Goal: Task Accomplishment & Management: Use online tool/utility

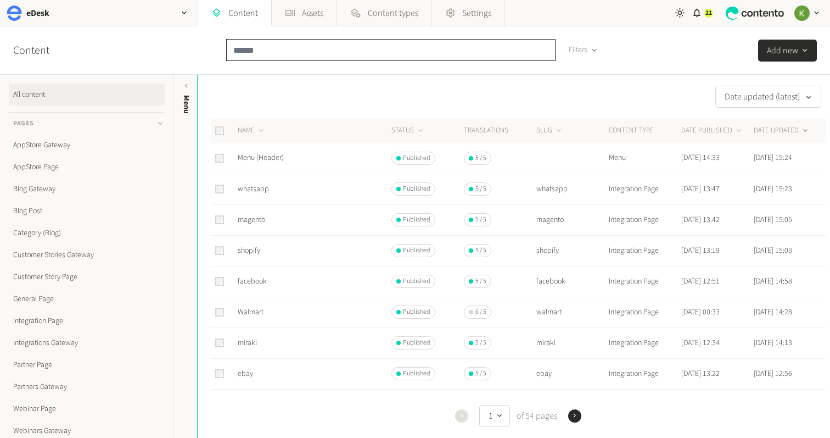
drag, startPoint x: 272, startPoint y: 50, endPoint x: 295, endPoint y: 49, distance: 23.6
click at [277, 50] on input "text" at bounding box center [390, 50] width 329 height 22
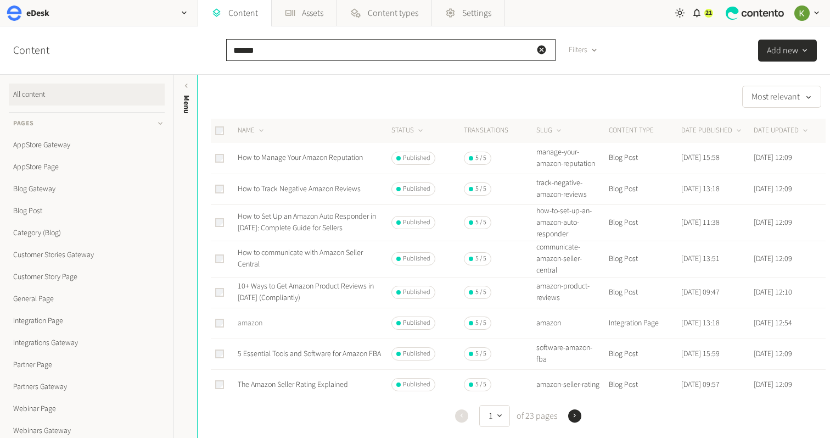
type input "******"
click at [243, 320] on link "amazon" at bounding box center [250, 322] width 25 height 11
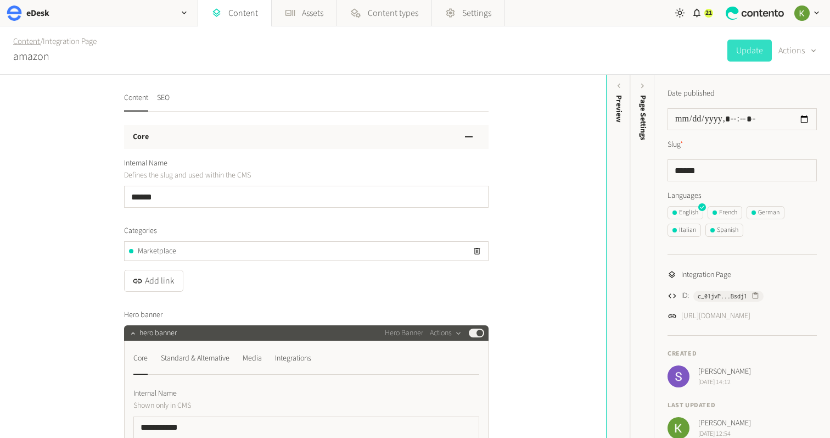
click at [27, 42] on link "Content" at bounding box center [26, 42] width 27 height 12
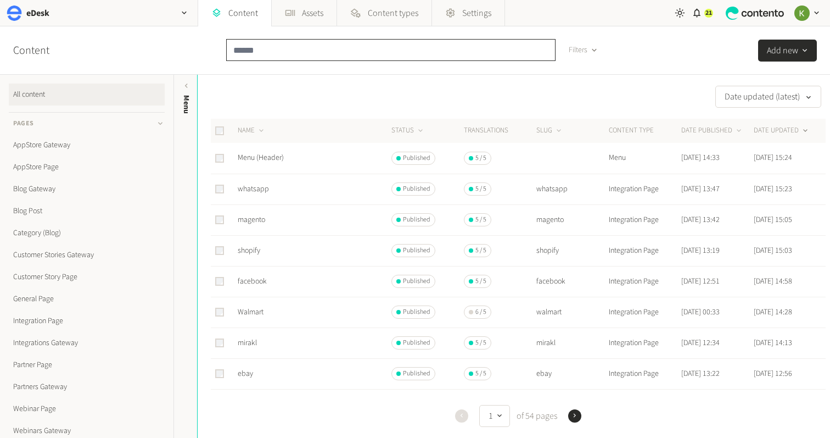
drag, startPoint x: 272, startPoint y: 54, endPoint x: 343, endPoint y: 76, distance: 74.3
click at [320, 66] on div at bounding box center [390, 54] width 329 height 31
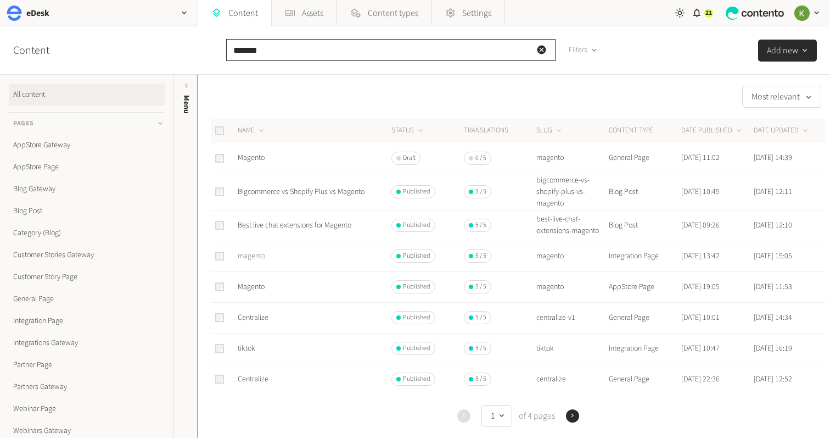
type input "*******"
click at [252, 261] on link "magento" at bounding box center [251, 255] width 27 height 11
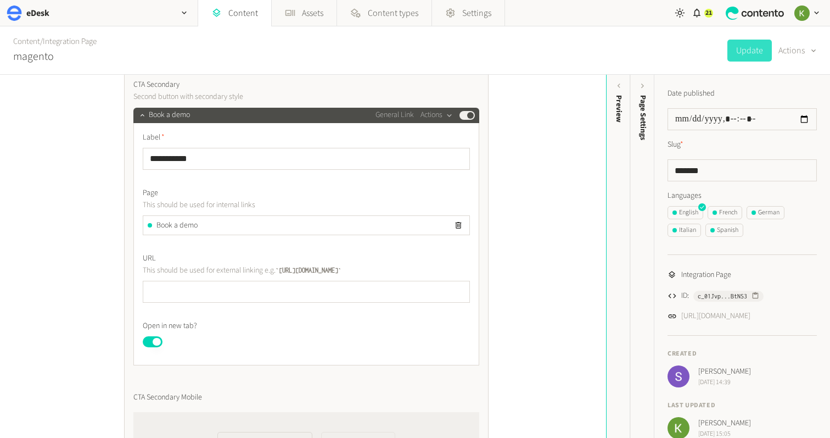
scroll to position [717, 0]
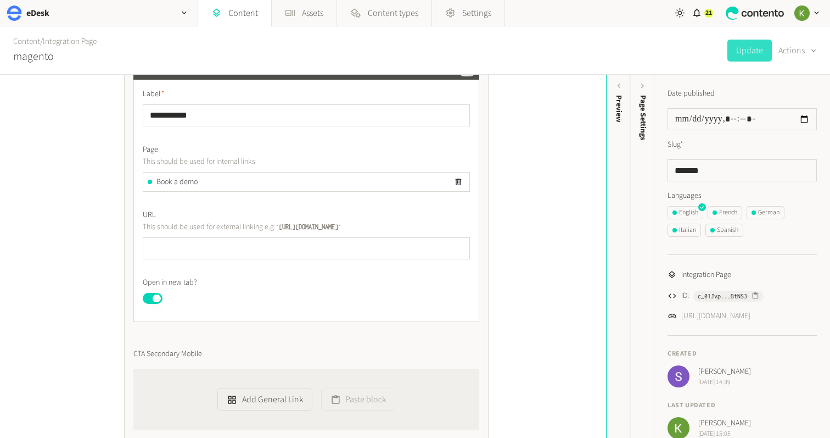
click at [181, 181] on span "Book a demo" at bounding box center [176, 182] width 41 height 12
click at [205, 180] on div "Book a demo" at bounding box center [306, 181] width 326 height 19
click at [461, 178] on icon "button" at bounding box center [458, 181] width 9 height 9
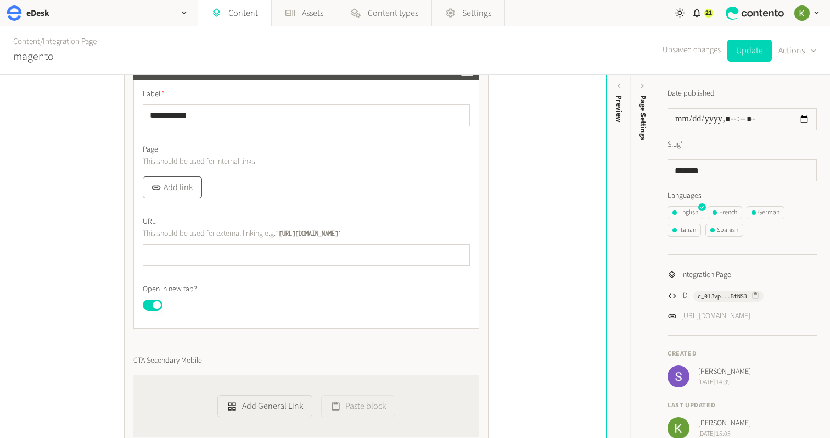
click at [181, 183] on button "Add link" at bounding box center [172, 187] width 59 height 22
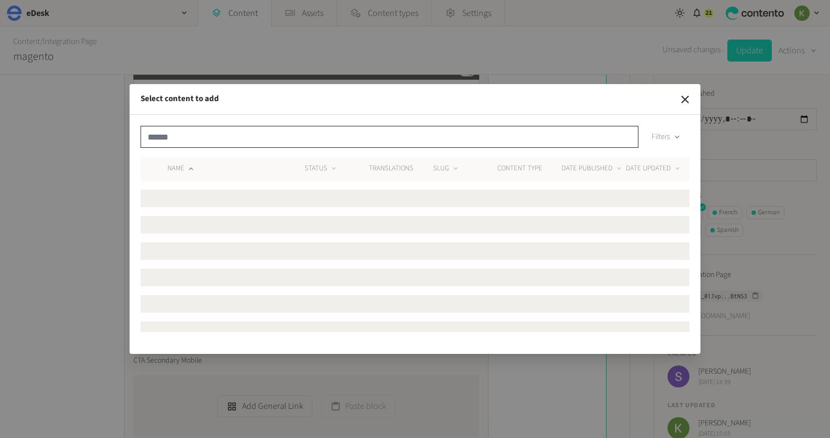
click at [256, 138] on input "text" at bounding box center [390, 137] width 498 height 22
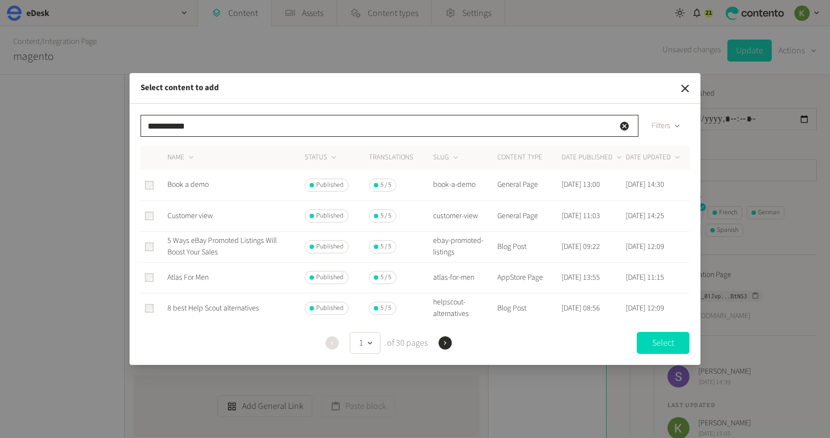
type input "**********"
click at [176, 185] on span "Book a demo" at bounding box center [187, 184] width 41 height 11
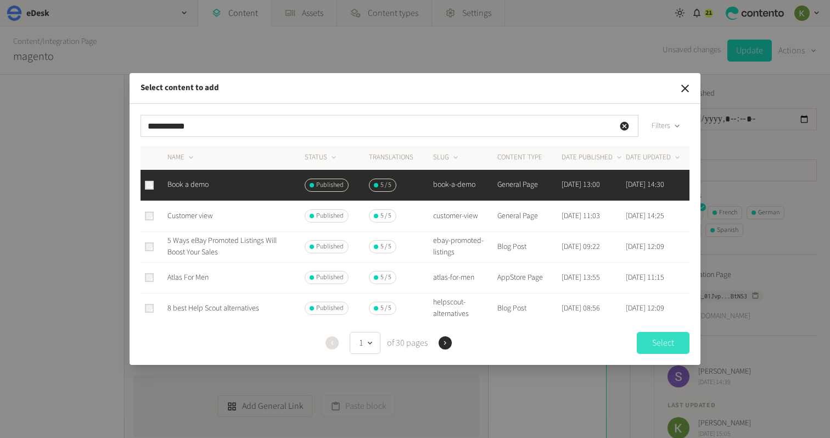
click at [663, 342] on button "Select" at bounding box center [663, 343] width 53 height 22
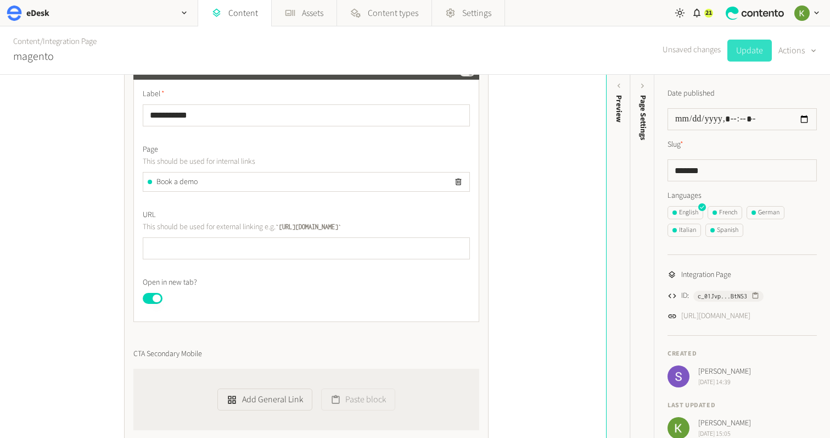
click at [743, 55] on button "Update" at bounding box center [749, 51] width 44 height 22
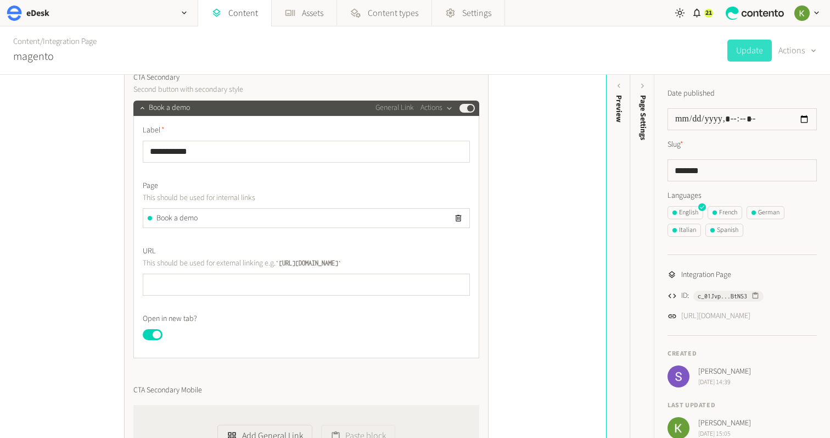
scroll to position [681, 0]
click at [546, 159] on div "**********" at bounding box center [303, 256] width 606 height 363
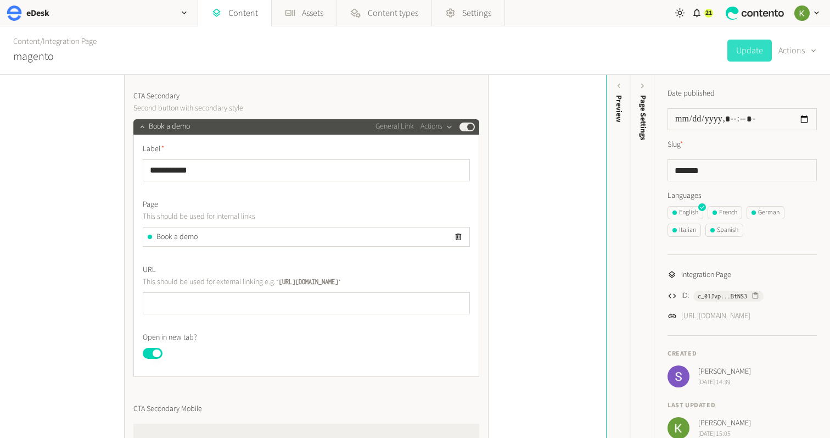
scroll to position [649, 0]
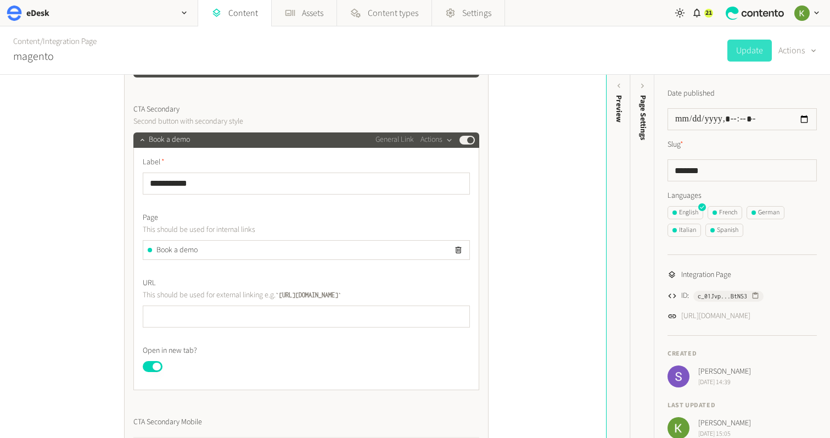
click at [546, 159] on div "**********" at bounding box center [303, 256] width 606 height 363
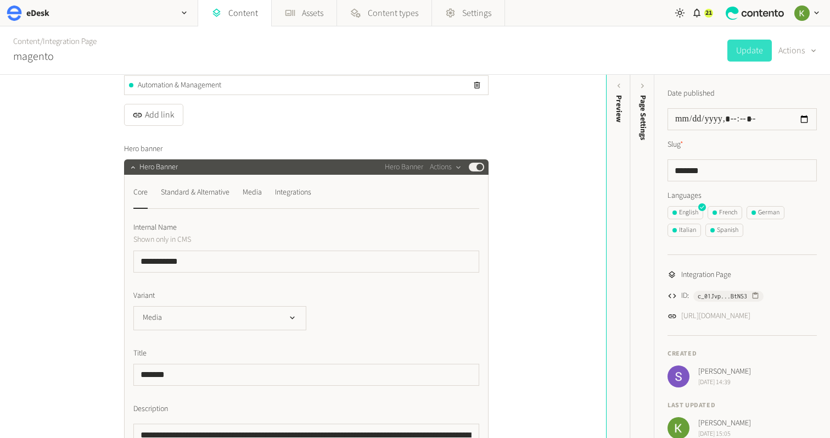
scroll to position [260, 0]
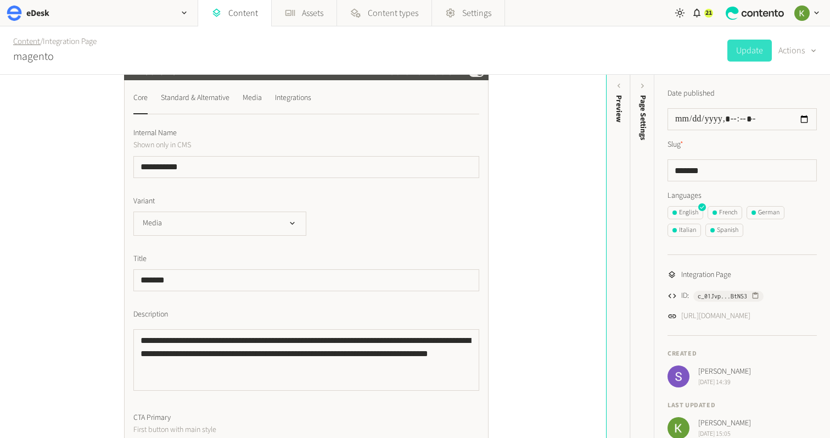
click at [35, 44] on link "Content" at bounding box center [26, 42] width 27 height 12
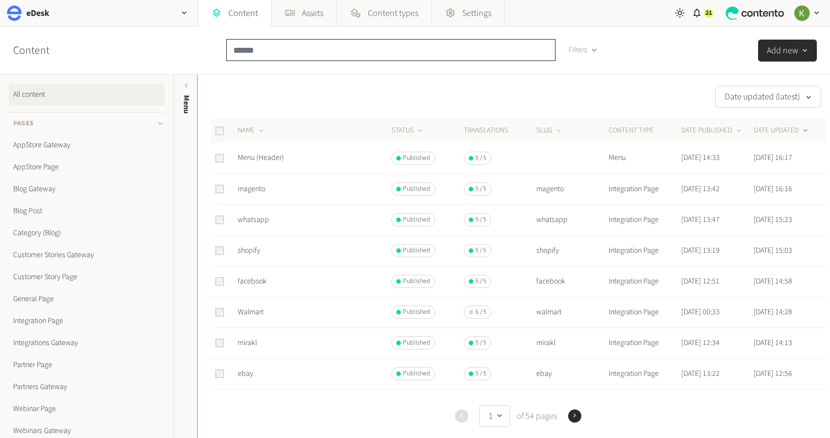
click at [320, 41] on input "text" at bounding box center [390, 50] width 329 height 22
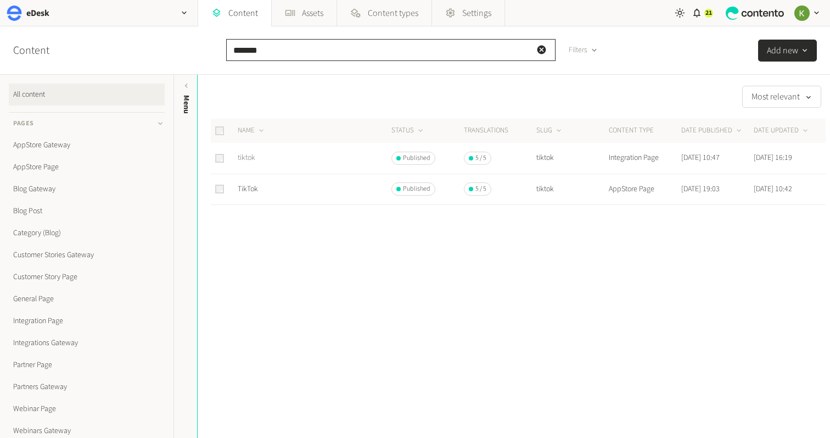
type input "*******"
click at [244, 158] on link "tiktok" at bounding box center [247, 157] width 18 height 11
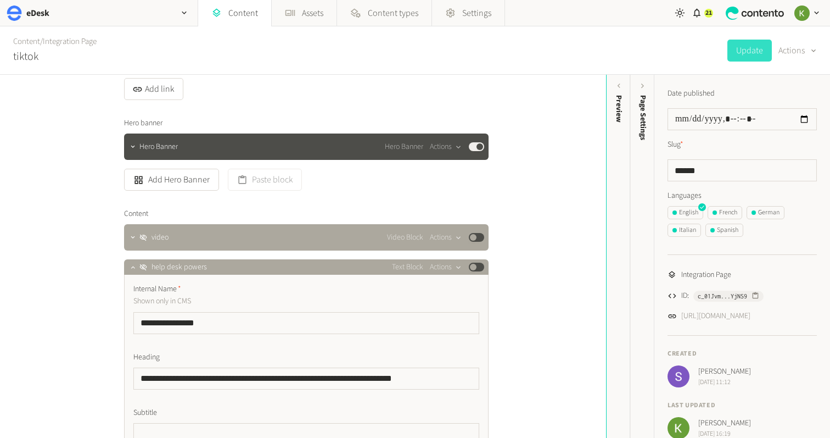
scroll to position [113, 0]
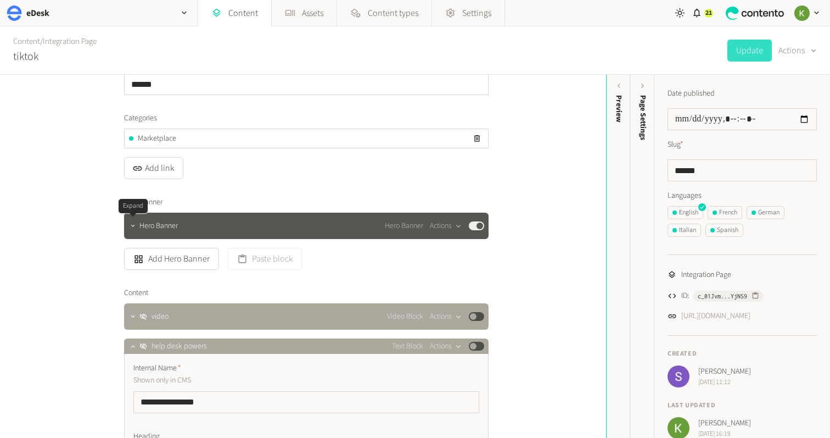
click at [130, 226] on icon "button" at bounding box center [133, 226] width 8 height 8
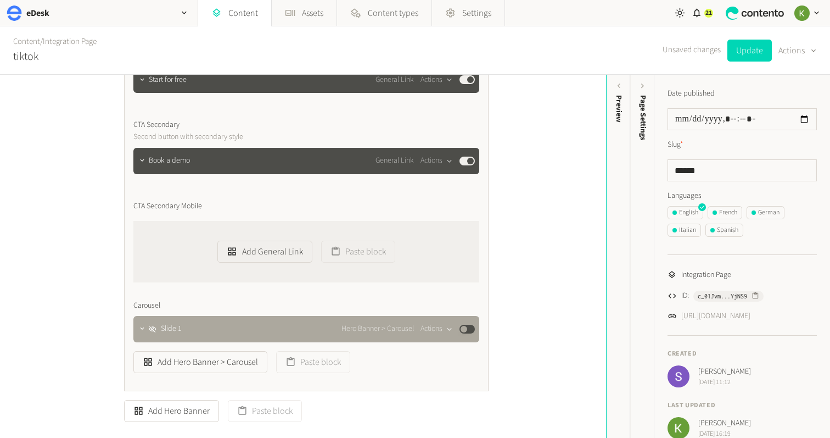
scroll to position [657, 0]
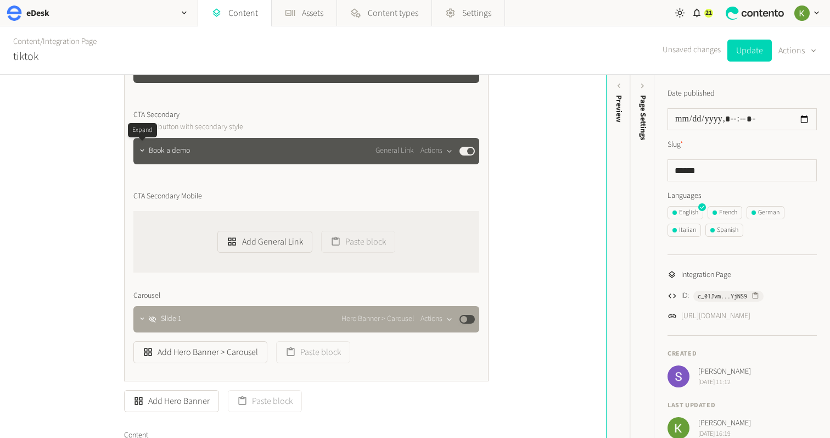
click at [144, 156] on div at bounding box center [142, 150] width 13 height 15
click at [142, 153] on icon "button" at bounding box center [142, 151] width 8 height 8
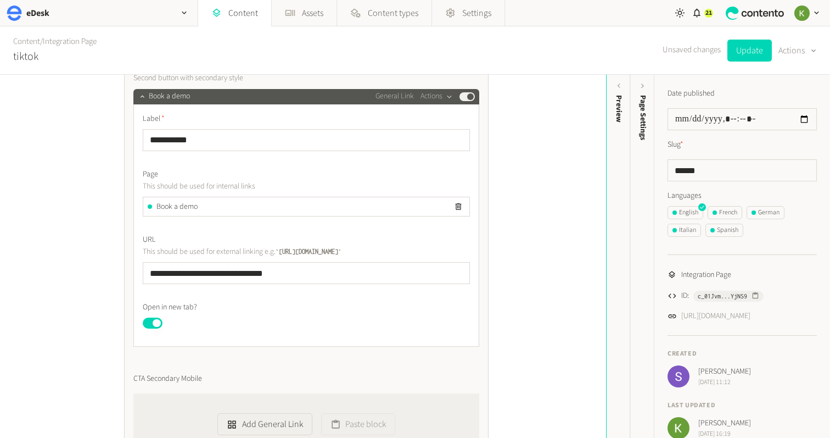
scroll to position [727, 0]
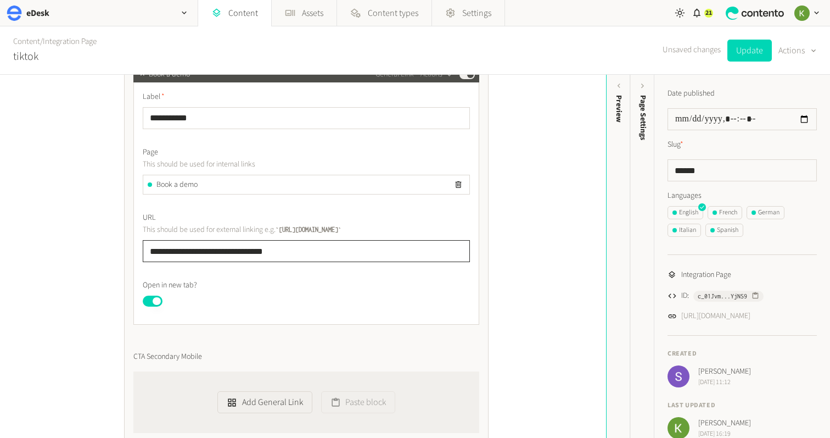
click at [345, 250] on input "**********" at bounding box center [306, 251] width 327 height 22
drag, startPoint x: 351, startPoint y: 249, endPoint x: 207, endPoint y: 225, distance: 145.8
click at [138, 246] on div "**********" at bounding box center [306, 203] width 346 height 243
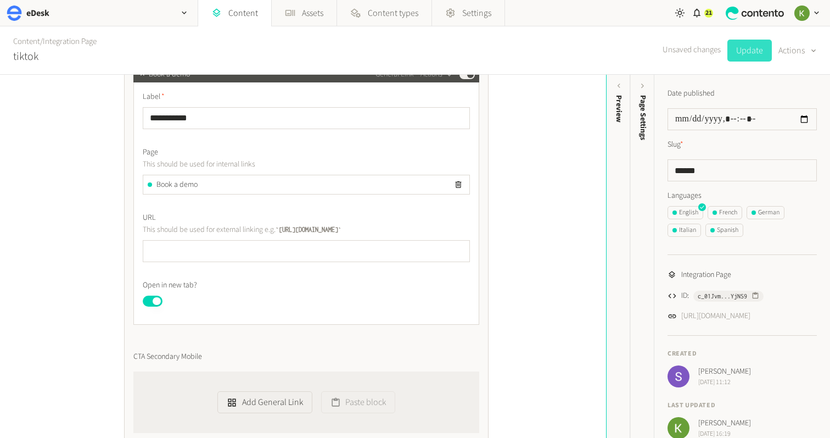
click at [740, 50] on button "Update" at bounding box center [749, 51] width 44 height 22
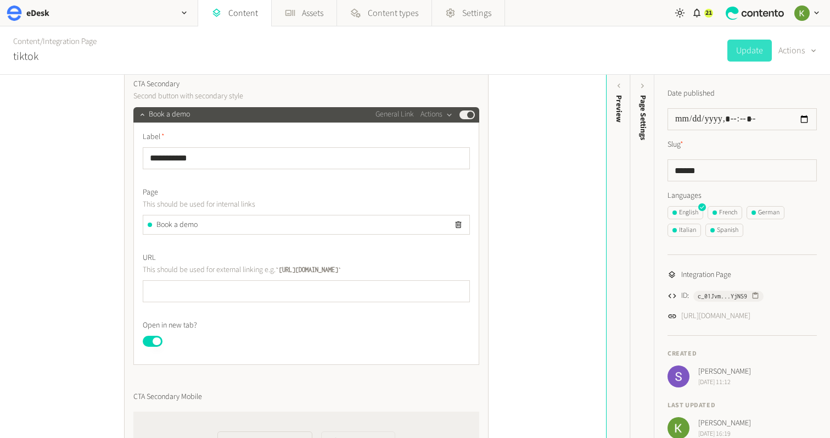
scroll to position [709, 0]
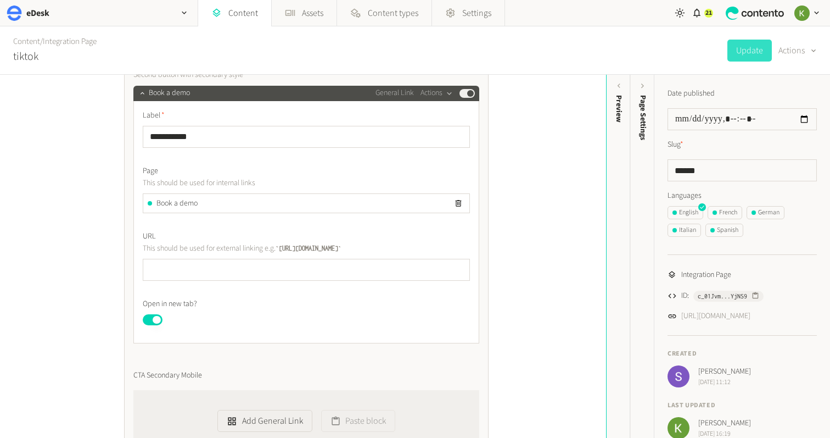
click at [231, 208] on div "Book a demo" at bounding box center [306, 203] width 326 height 19
click at [172, 204] on span "Book a demo" at bounding box center [176, 204] width 41 height 12
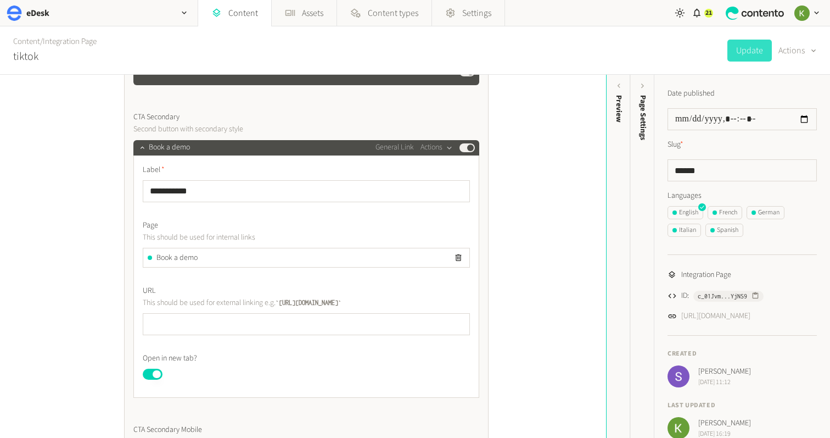
scroll to position [663, 0]
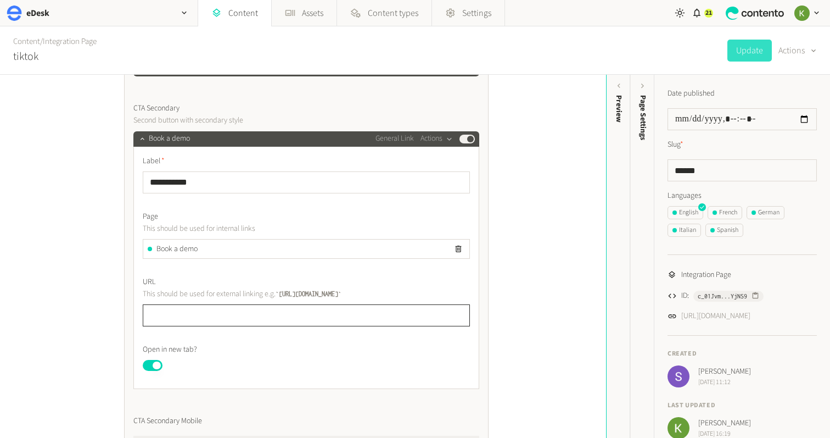
click at [220, 309] on input "text" at bounding box center [306, 315] width 327 height 22
click at [184, 249] on span "Book a demo" at bounding box center [176, 249] width 41 height 12
drag, startPoint x: 256, startPoint y: 332, endPoint x: 261, endPoint y: 320, distance: 13.1
click at [256, 332] on div "**********" at bounding box center [306, 263] width 327 height 216
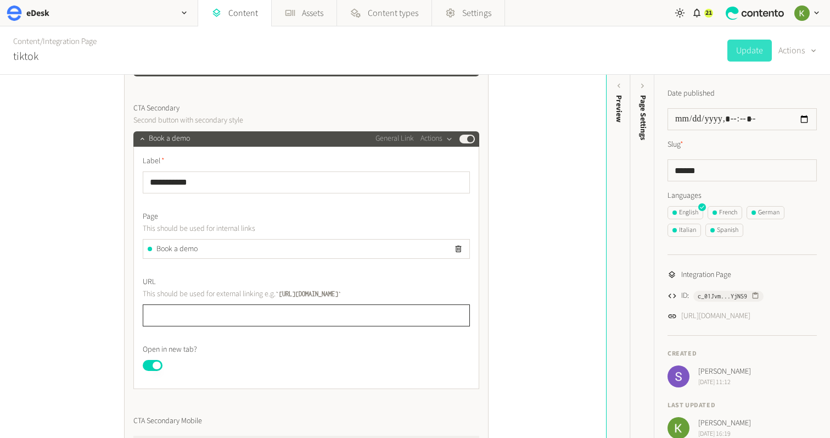
click at [261, 320] on input "text" at bounding box center [306, 315] width 327 height 22
